Goal: Transaction & Acquisition: Obtain resource

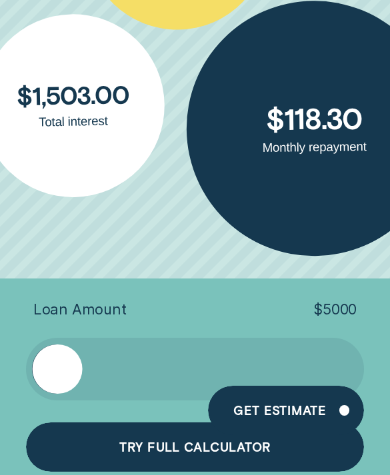
scroll to position [5466, 0]
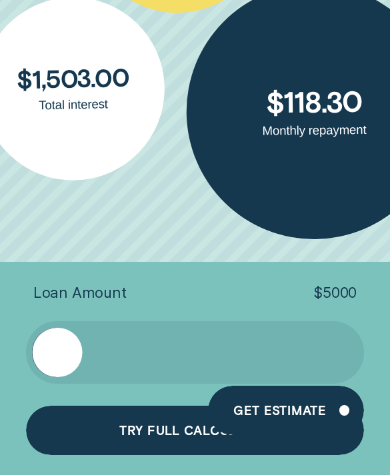
click at [175, 428] on div "Try full calculator" at bounding box center [194, 433] width 151 height 11
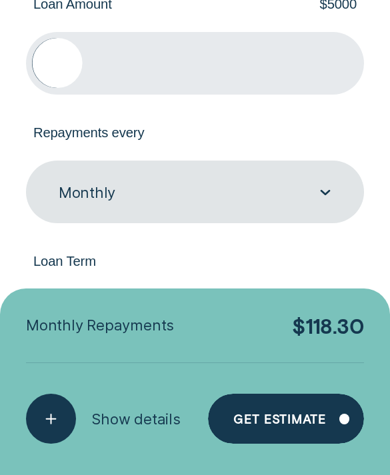
scroll to position [104, 0]
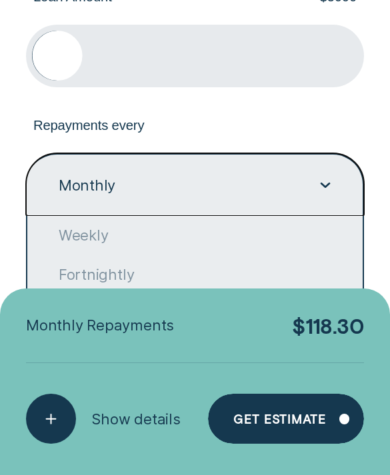
click at [359, 133] on label "Repayments every" at bounding box center [195, 125] width 338 height 15
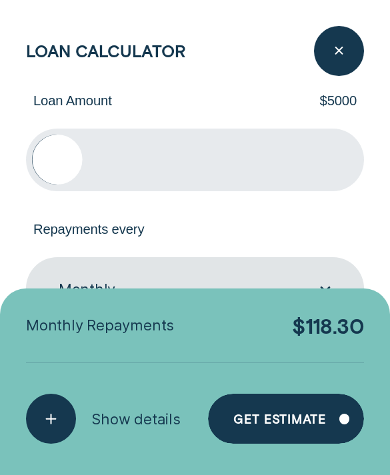
scroll to position [0, 0]
click at [188, 3] on div "Loan Calculator Loan Amount $ 5000 Repayments every Monthly Loan Term Select Lo…" at bounding box center [195, 237] width 390 height 475
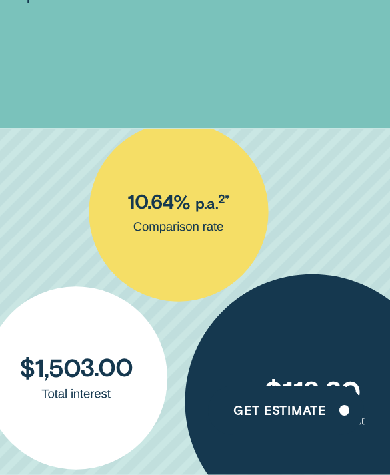
scroll to position [5152, 0]
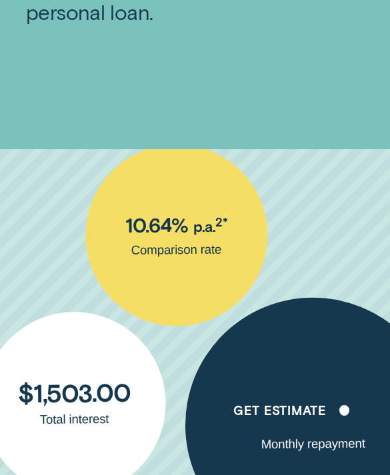
click at [184, 198] on div "Loan Amount ( $5k - $63k ) $ 5,000 Repayments every Monthly Loan Term Select Lo…" at bounding box center [195, 372] width 355 height 447
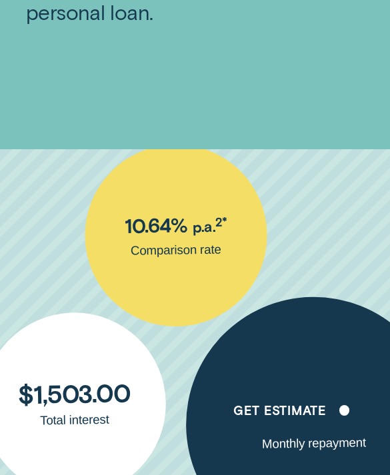
click at [201, 233] on div "Loan Amount ( $5k - $63k ) $ 5,000 Repayments every Monthly Loan Term Select Lo…" at bounding box center [195, 372] width 355 height 447
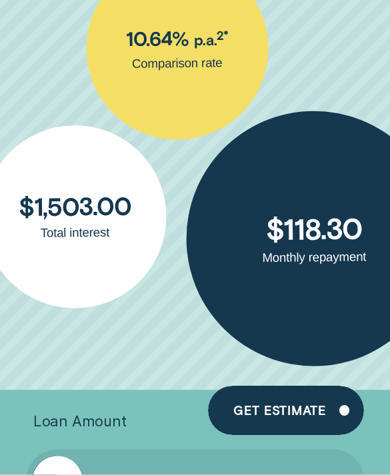
scroll to position [5340, 0]
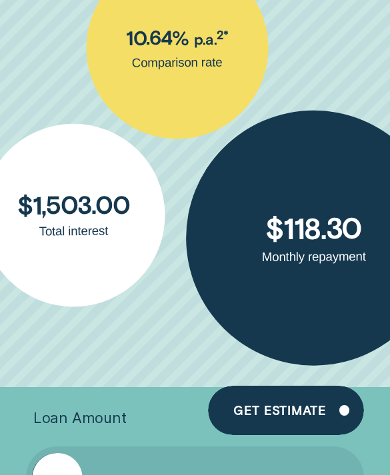
click at [103, 209] on div "Loan Amount ( $5k - $63k ) $ 5,000 Repayments every Monthly Loan Term Select Lo…" at bounding box center [195, 184] width 355 height 447
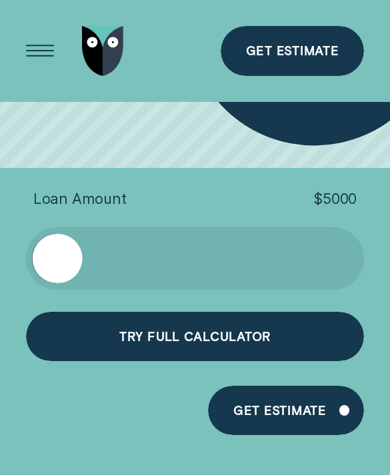
scroll to position [5554, 0]
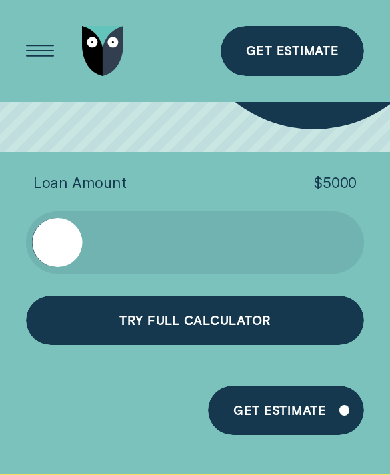
click at [250, 342] on div "Loan Amount ( $5k - $63k ) $ 5,000 Repayments every Monthly Loan Term Select Lo…" at bounding box center [195, 100] width 390 height 748
click at [281, 316] on div "Try full calculator" at bounding box center [195, 321] width 338 height 50
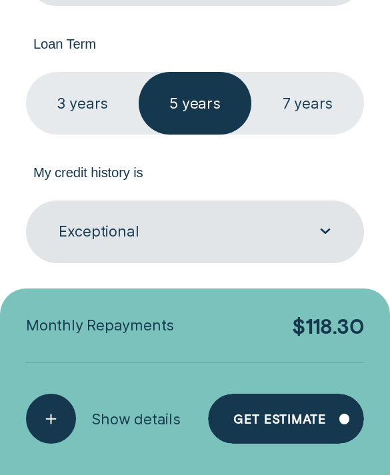
scroll to position [319, 0]
click at [63, 408] on div "button" at bounding box center [51, 419] width 50 height 50
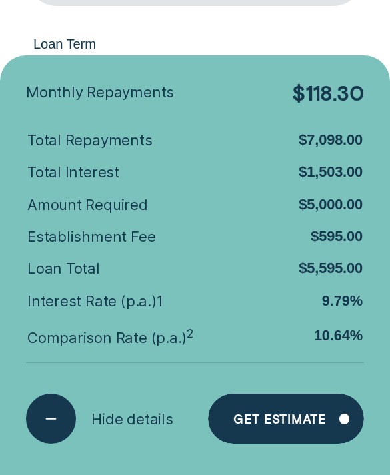
click at [365, 43] on div "Loan Calculator Loan Amount $ 5000 Repayments every Monthly Loan Term Select Lo…" at bounding box center [195, 237] width 390 height 475
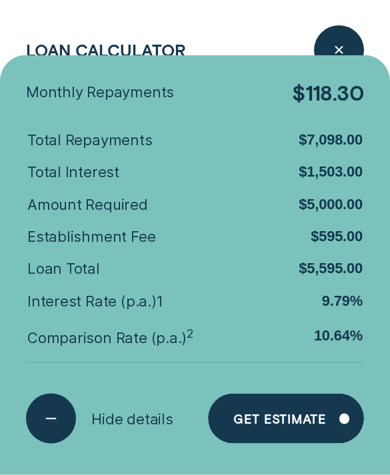
scroll to position [4192, 0]
click at [337, 51] on icon "button" at bounding box center [339, 51] width 25 height 20
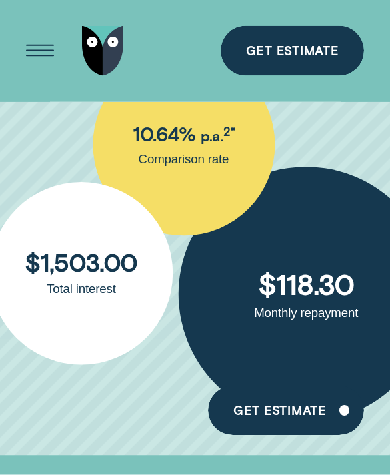
scroll to position [5270, 0]
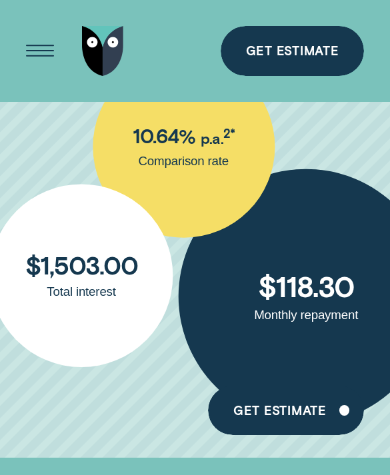
click at [193, 154] on div "Loan Amount ( $5k - $63k ) $ 5,000 Repayments every Monthly Loan Term Select Lo…" at bounding box center [195, 255] width 355 height 447
click at [215, 132] on div "Loan Amount ( $5k - $63k ) $ 5,000 Repayments every Monthly Loan Term Select Lo…" at bounding box center [195, 255] width 355 height 447
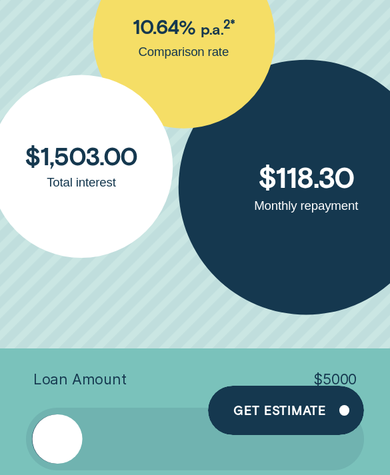
click at [214, 294] on div "Loan Amount ( $5k - $63k ) $ 5,000 Repayments every Monthly Loan Term Select Lo…" at bounding box center [195, 146] width 355 height 447
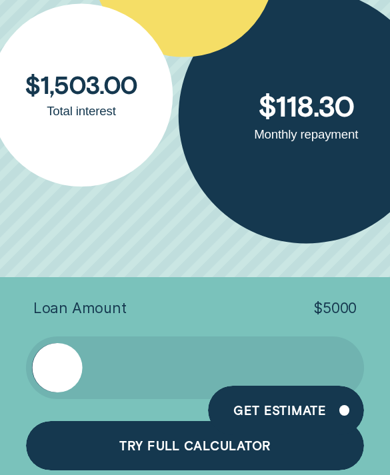
scroll to position [5459, 0]
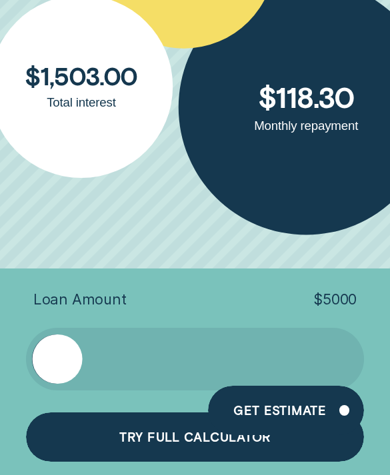
click at [168, 435] on div "Try full calculator" at bounding box center [194, 440] width 151 height 11
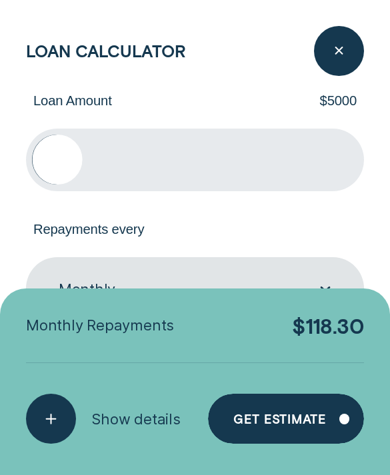
scroll to position [5682, 0]
click at [67, 444] on div "button" at bounding box center [51, 419] width 50 height 50
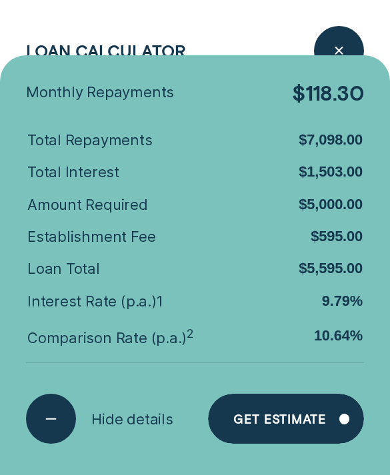
click at [222, 93] on div "Loan Calculator Loan Amount $ 5000 Repayments every Monthly Loan Term Select Lo…" at bounding box center [195, 237] width 390 height 475
click at [263, 67] on div "Loan Calculator" at bounding box center [195, 51] width 338 height 50
click at [329, 54] on icon "button" at bounding box center [339, 51] width 25 height 20
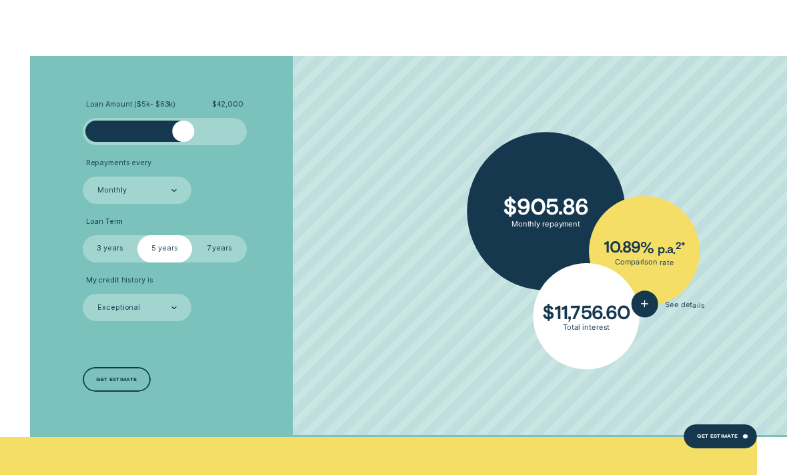
scroll to position [2896, 0]
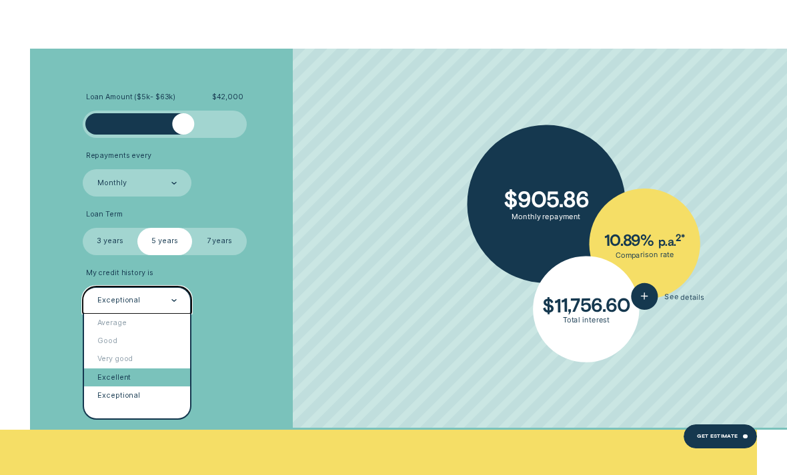
click at [132, 387] on div "Excellent" at bounding box center [137, 378] width 106 height 18
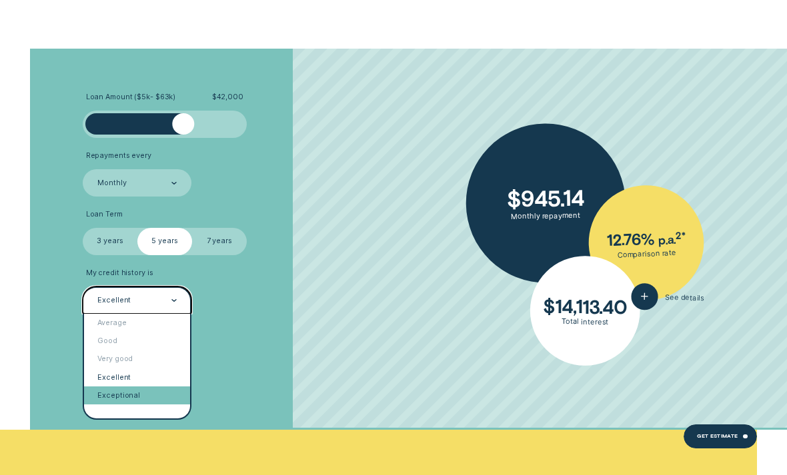
click at [121, 405] on div "Exceptional" at bounding box center [137, 396] width 106 height 18
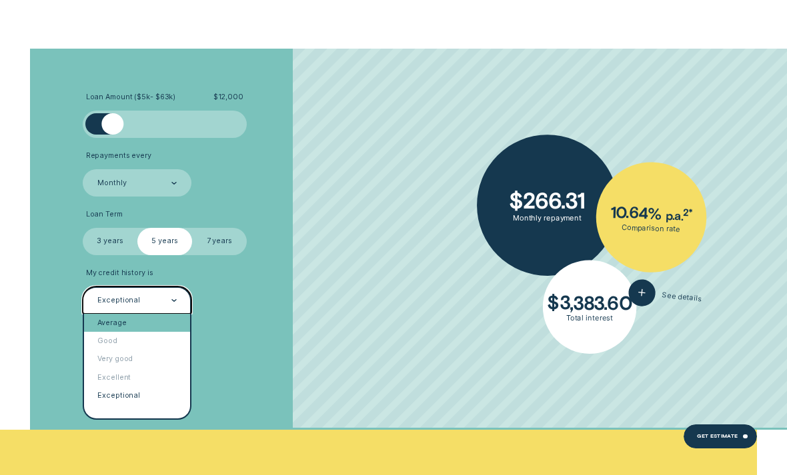
click at [127, 332] on div "Average" at bounding box center [137, 323] width 106 height 18
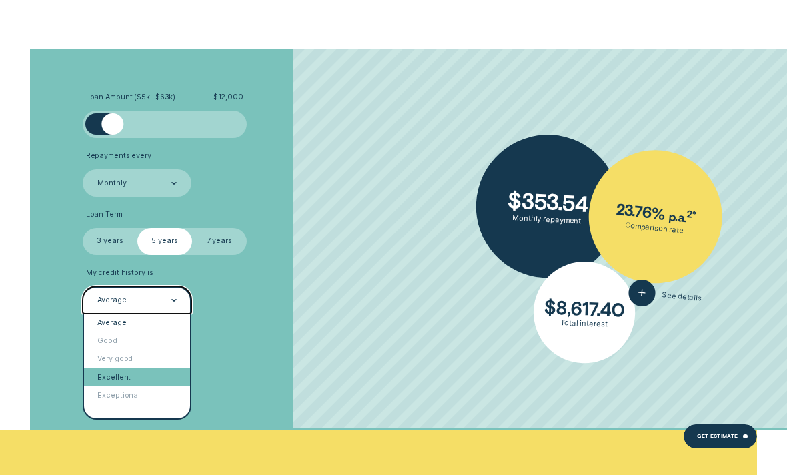
click at [119, 387] on div "Excellent" at bounding box center [137, 378] width 106 height 18
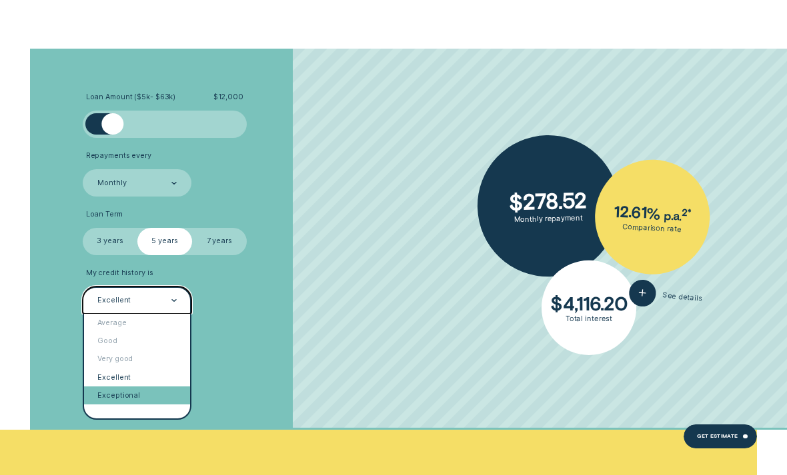
click at [119, 405] on div "Exceptional" at bounding box center [137, 396] width 106 height 18
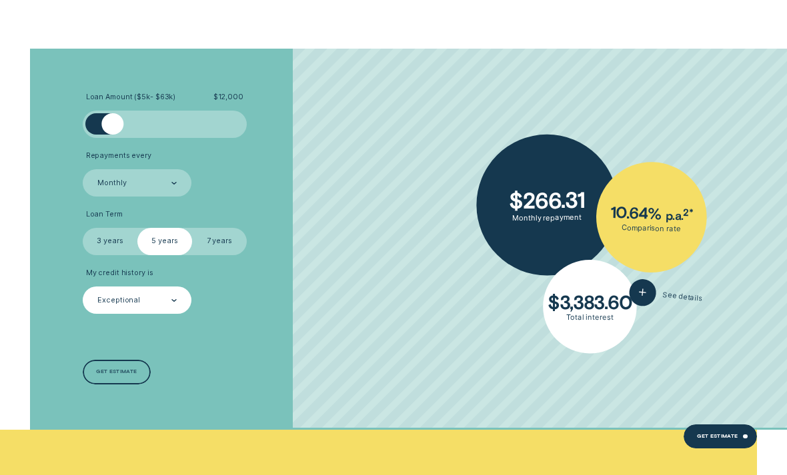
click at [125, 376] on div "Get estimate" at bounding box center [116, 373] width 41 height 5
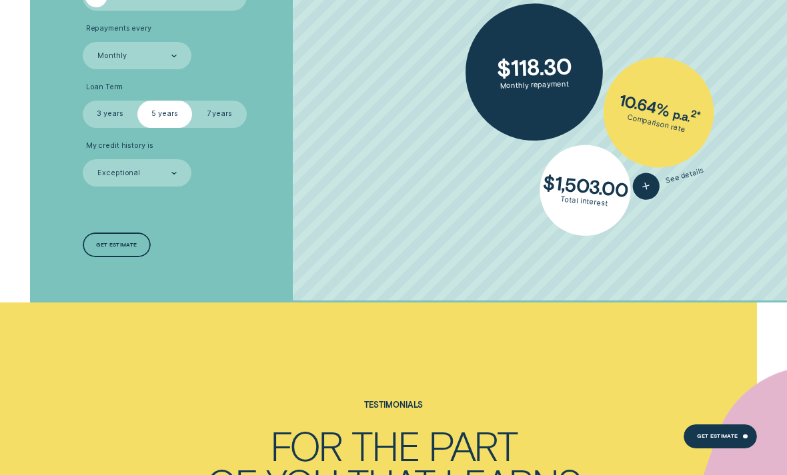
scroll to position [3005, 0]
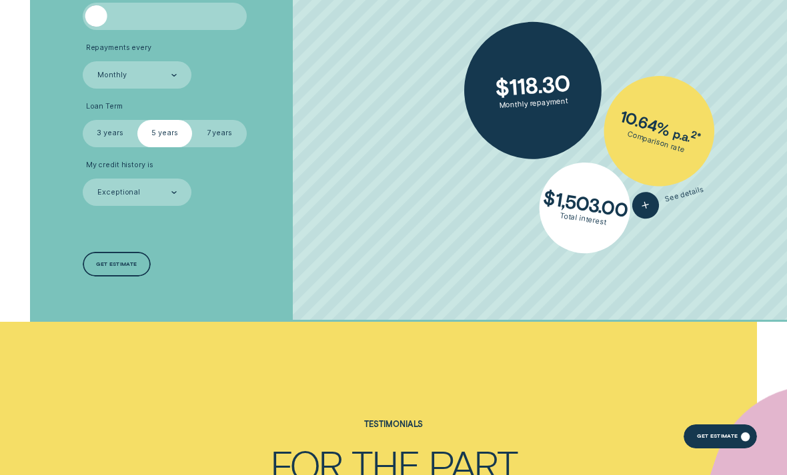
click at [727, 440] on div "Get Estimate" at bounding box center [717, 437] width 41 height 5
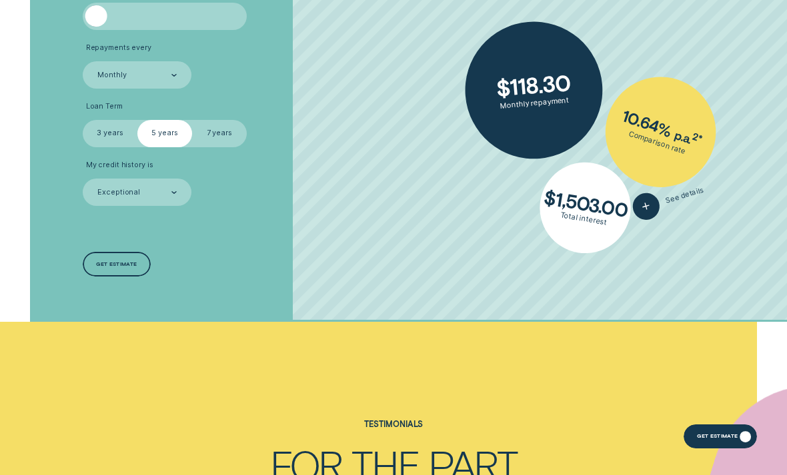
scroll to position [3047, 0]
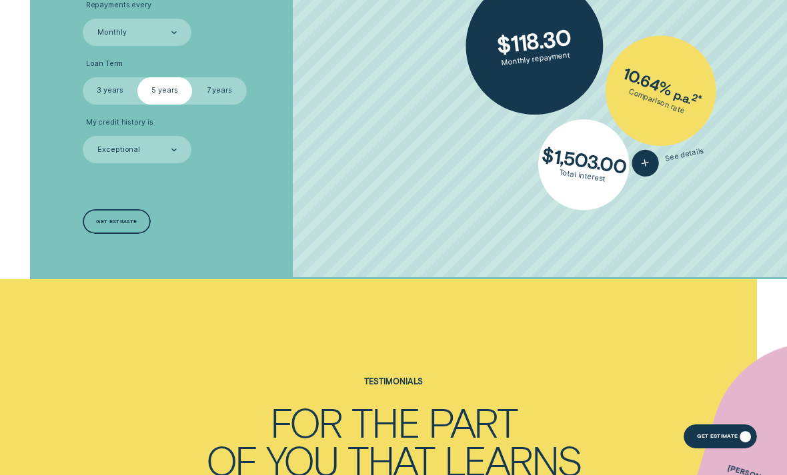
click at [113, 234] on div "Get estimate" at bounding box center [117, 221] width 68 height 25
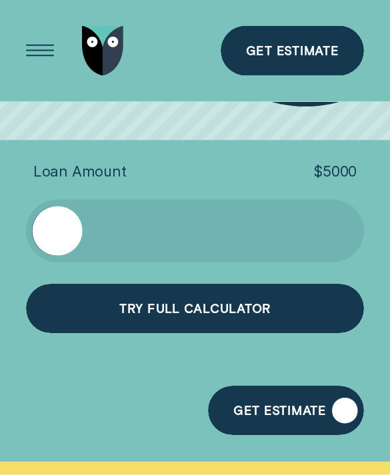
scroll to position [5566, 0]
click at [251, 301] on div "Try full calculator" at bounding box center [195, 309] width 338 height 50
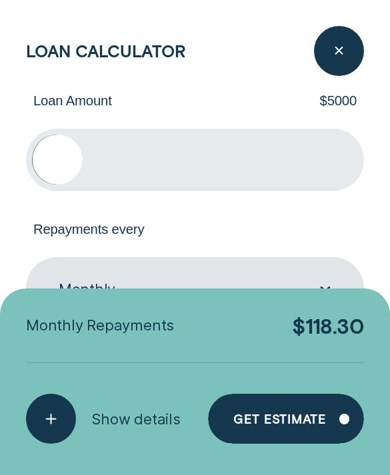
scroll to position [5639, 0]
click at [53, 444] on div "button" at bounding box center [51, 419] width 50 height 50
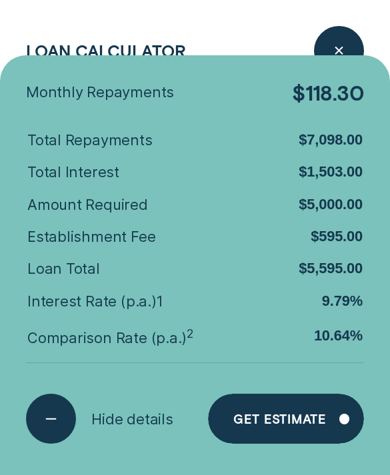
click at [344, 49] on icon "button" at bounding box center [339, 51] width 25 height 20
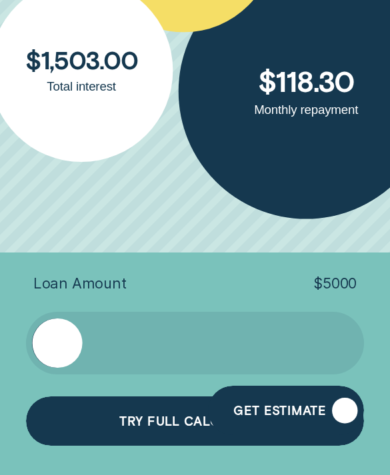
scroll to position [5502, 0]
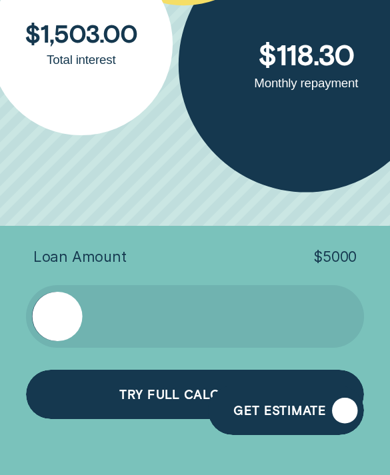
click at [71, 389] on div "Try full calculator" at bounding box center [195, 395] width 338 height 50
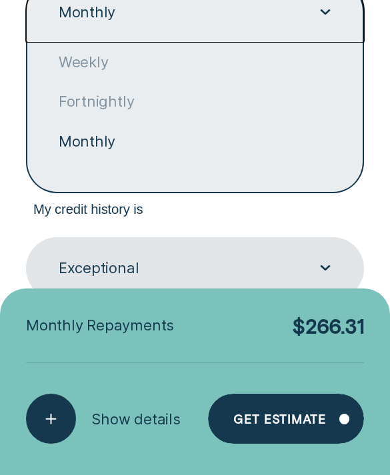
scroll to position [277, 0]
click at [49, 444] on div "button" at bounding box center [51, 419] width 50 height 50
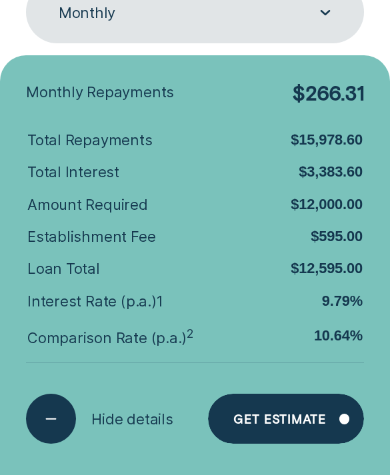
click at [359, 86] on label "Loan Term" at bounding box center [195, 81] width 338 height 15
click at [383, 26] on div "Loan Calculator Loan Amount $ 12000 Repayments every Monthly Loan Term Select L…" at bounding box center [195, 237] width 390 height 475
click at [63, 416] on icon "button" at bounding box center [51, 419] width 25 height 20
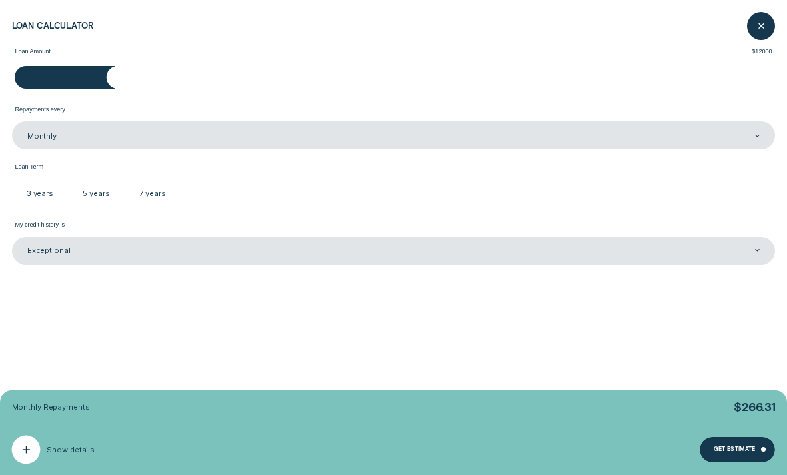
scroll to position [0, 0]
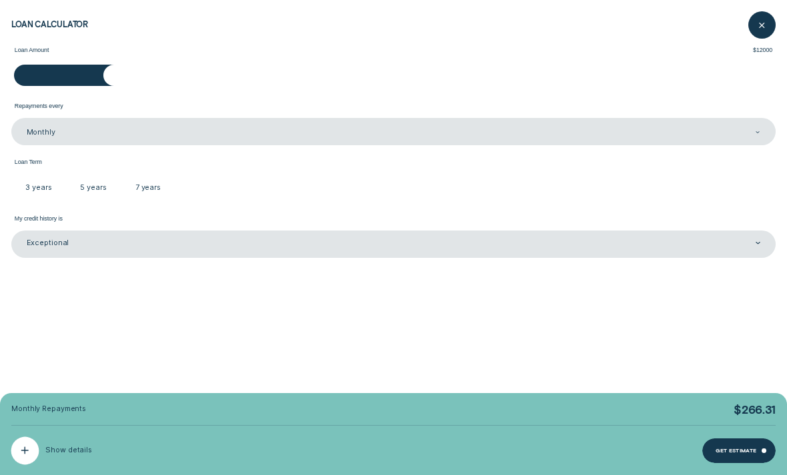
click at [94, 192] on label "5 years" at bounding box center [93, 187] width 55 height 27
click at [66, 174] on input "5 years" at bounding box center [66, 174] width 0 height 0
click at [93, 201] on label "5 years" at bounding box center [93, 187] width 55 height 27
click at [66, 174] on input "5 years" at bounding box center [66, 174] width 0 height 0
click at [27, 447] on icon "button" at bounding box center [25, 451] width 14 height 21
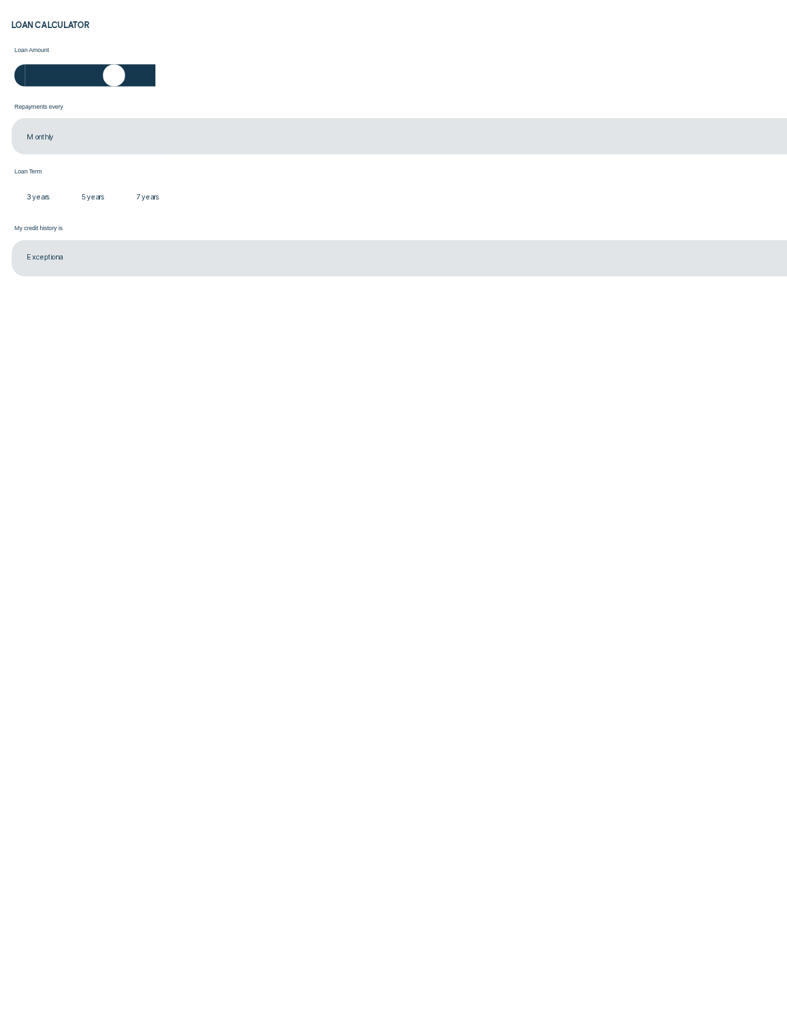
scroll to position [3510, 0]
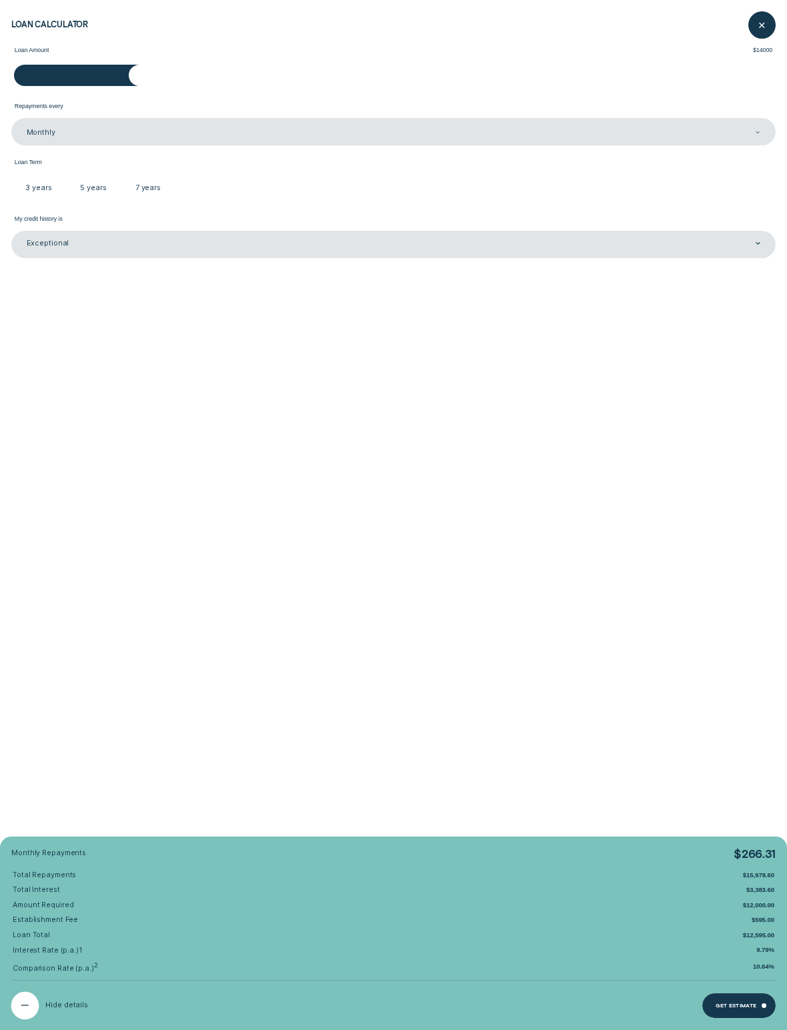
radio input "false"
click at [119, 69] on div at bounding box center [114, 76] width 22 height 22
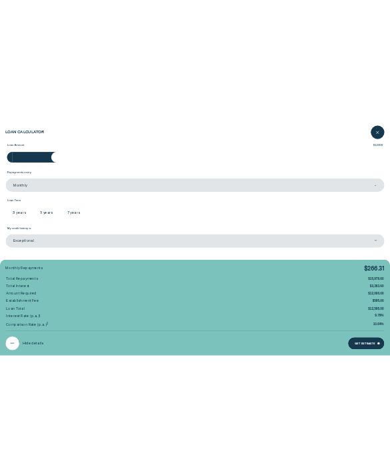
scroll to position [3783, 0]
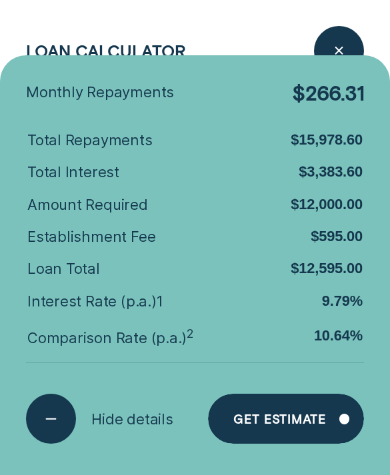
click at [337, 39] on div "button" at bounding box center [339, 51] width 50 height 50
